Goal: Task Accomplishment & Management: Use online tool/utility

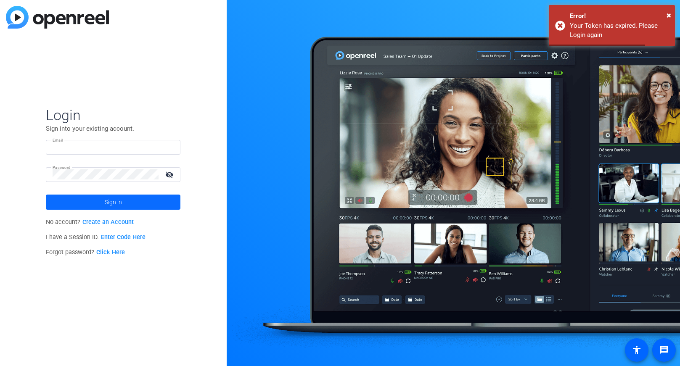
type input "[EMAIL_ADDRESS][PERSON_NAME][DOMAIN_NAME]"
click at [129, 202] on span at bounding box center [113, 202] width 135 height 20
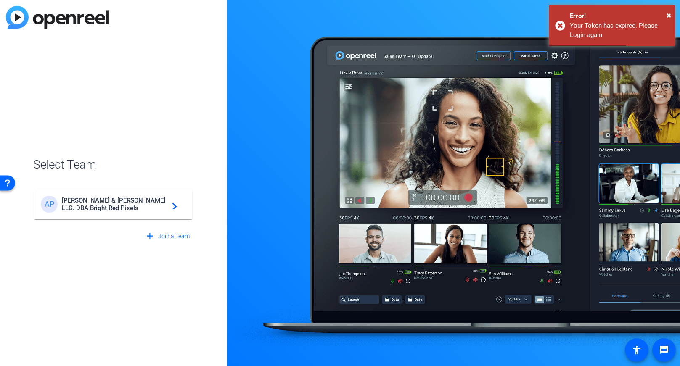
click at [129, 202] on span "[PERSON_NAME] & [PERSON_NAME] LLC. DBA Bright Red Pixels" at bounding box center [114, 204] width 105 height 15
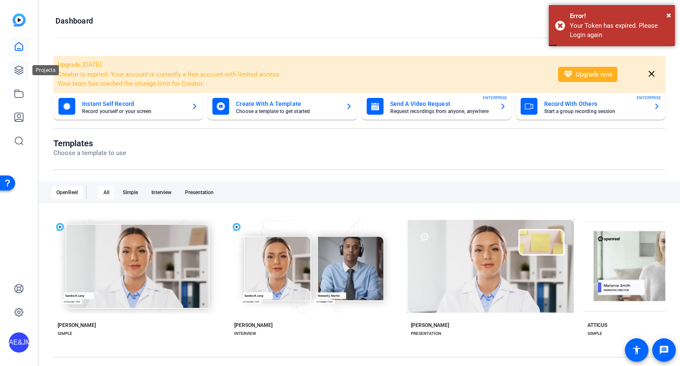
click at [23, 77] on link at bounding box center [19, 70] width 20 height 20
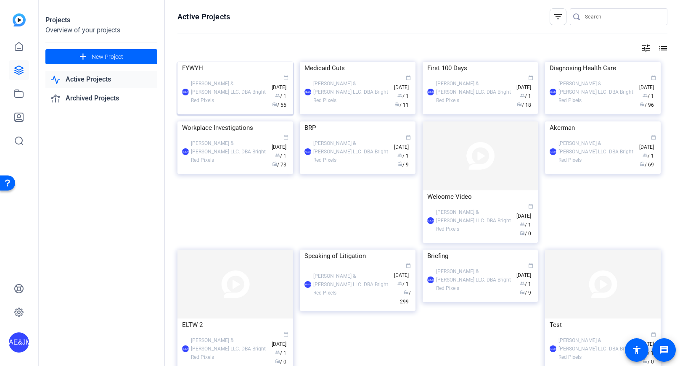
click at [213, 110] on div "AE&JMLDBRP Adam Elend & Jeff Marks LLC. DBA Bright Red Pixels calendar_today Ju…" at bounding box center [235, 91] width 106 height 35
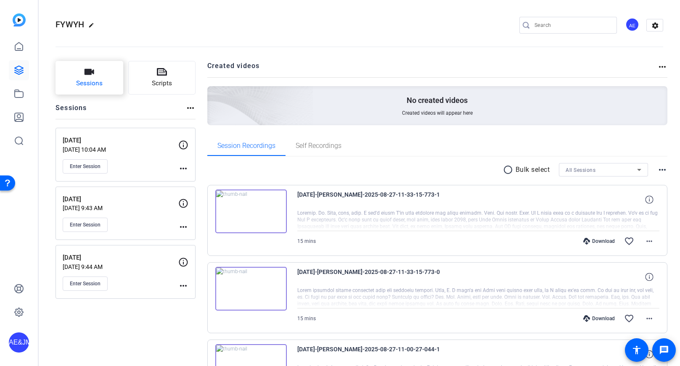
click at [91, 81] on span "Sessions" at bounding box center [89, 84] width 26 height 10
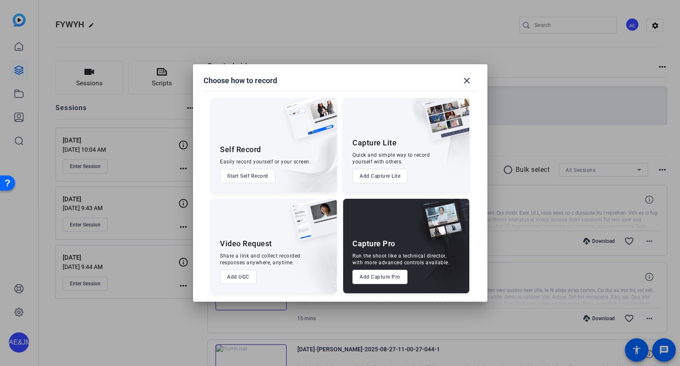
click at [390, 280] on button "Add Capture Pro" at bounding box center [379, 277] width 55 height 14
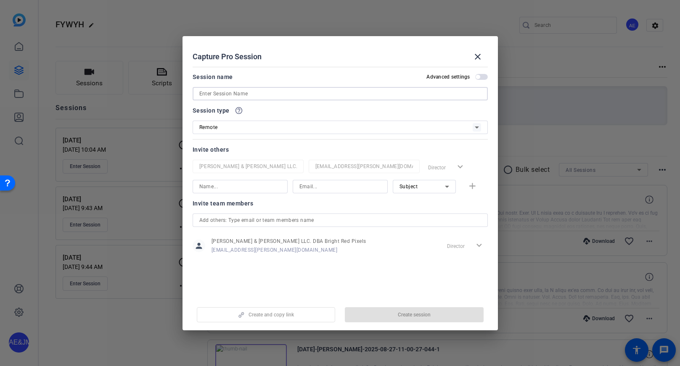
click at [220, 91] on input at bounding box center [340, 94] width 282 height 10
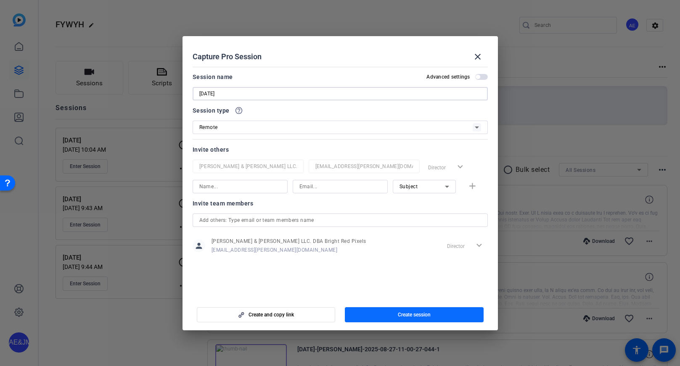
type input "[DATE]"
click at [405, 317] on span "Create session" at bounding box center [414, 315] width 33 height 7
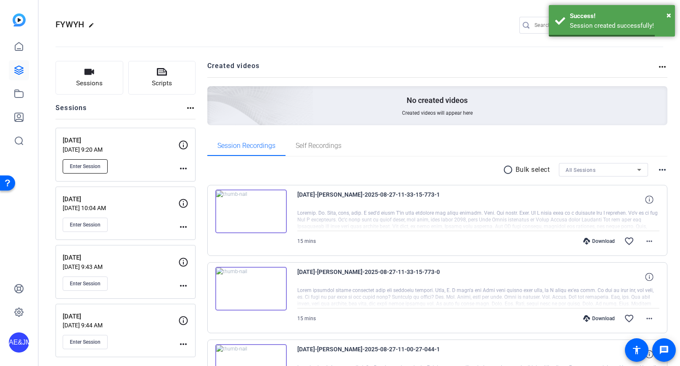
click at [82, 164] on span "Enter Session" at bounding box center [85, 166] width 31 height 7
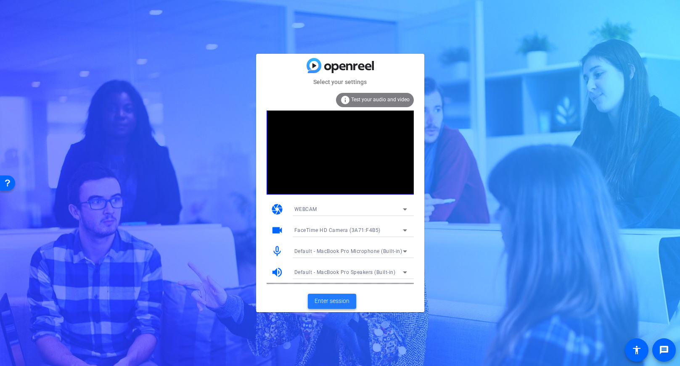
click at [338, 303] on span "Enter session" at bounding box center [331, 301] width 35 height 9
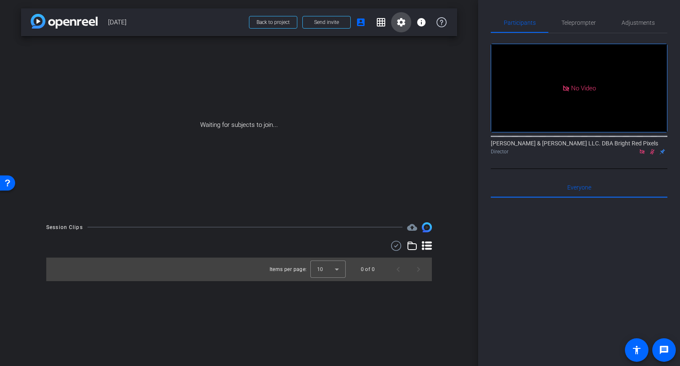
click at [401, 21] on mat-icon "settings" at bounding box center [401, 22] width 10 height 10
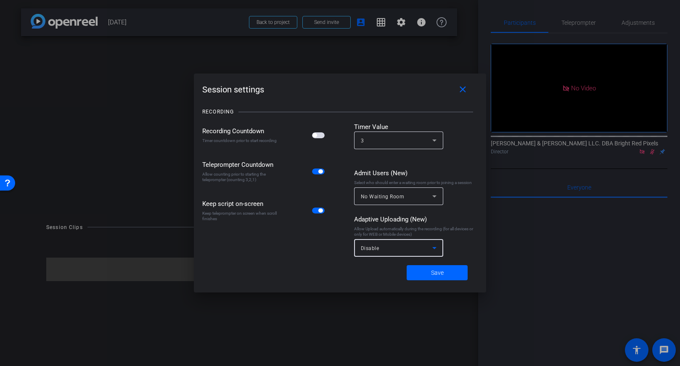
click at [398, 251] on div "Disable" at bounding box center [396, 248] width 71 height 11
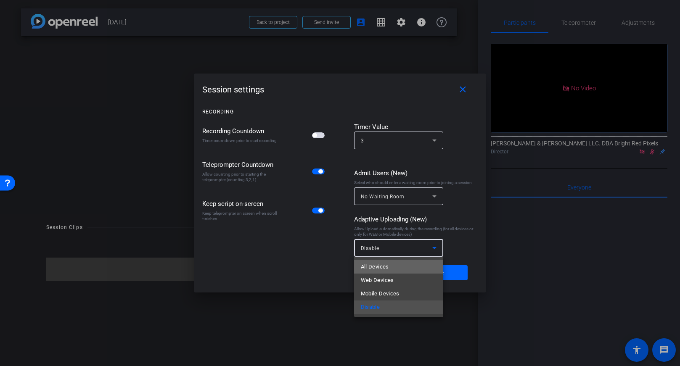
click at [400, 264] on mat-option "All Devices" at bounding box center [398, 266] width 89 height 13
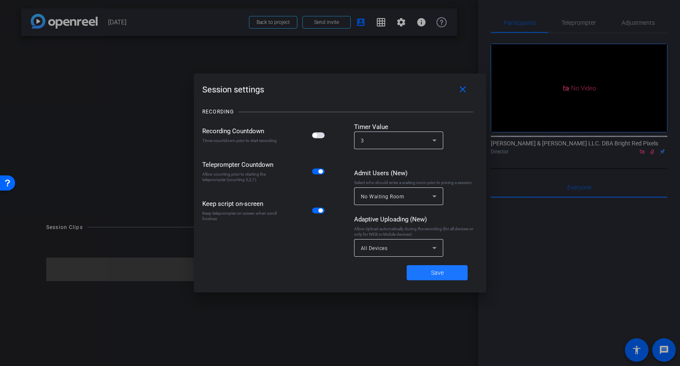
click at [434, 270] on span "Save" at bounding box center [437, 273] width 13 height 9
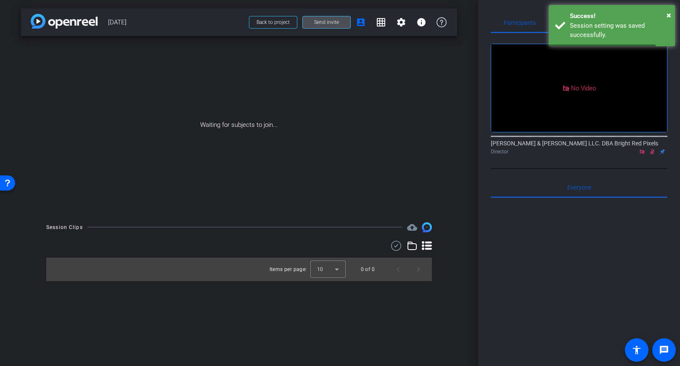
click at [325, 23] on span "Send invite" at bounding box center [326, 22] width 25 height 7
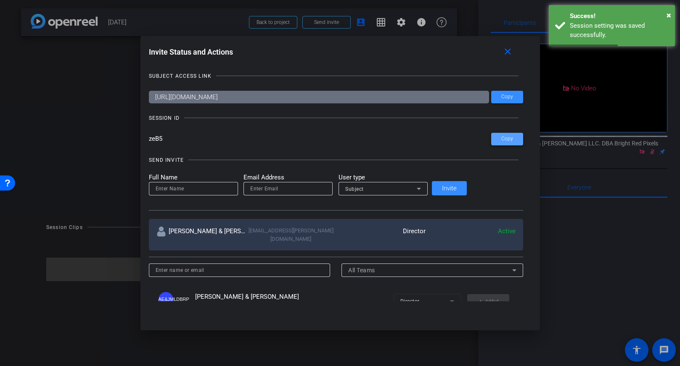
click at [501, 138] on span "Copy" at bounding box center [507, 139] width 12 height 6
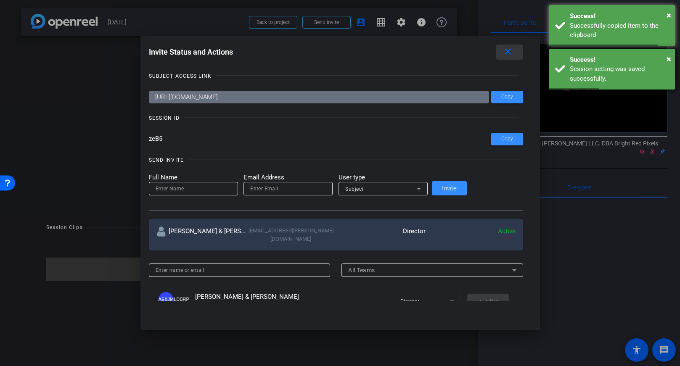
drag, startPoint x: 479, startPoint y: 54, endPoint x: 658, endPoint y: 50, distance: 179.1
click at [502, 54] on mat-icon "close" at bounding box center [507, 52] width 11 height 11
